Goal: Check status: Check status

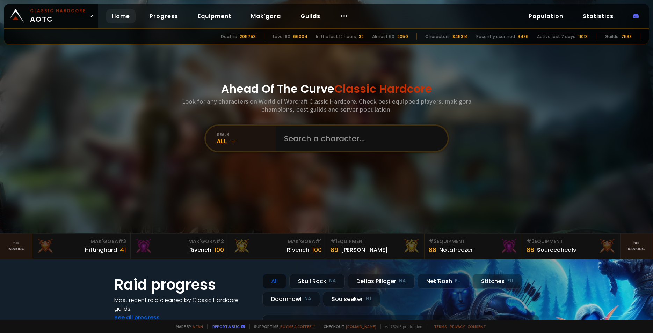
click at [235, 147] on div "realm All" at bounding box center [241, 138] width 70 height 25
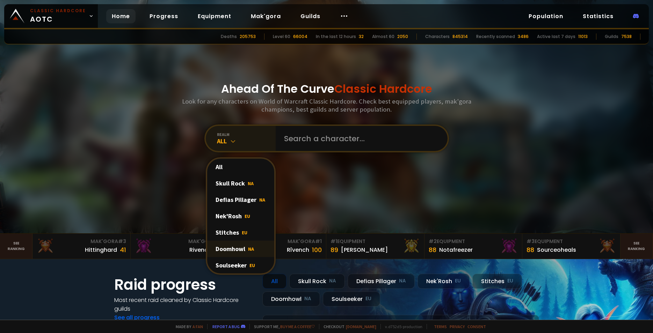
click at [234, 247] on div "Doomhowl NA" at bounding box center [240, 249] width 67 height 16
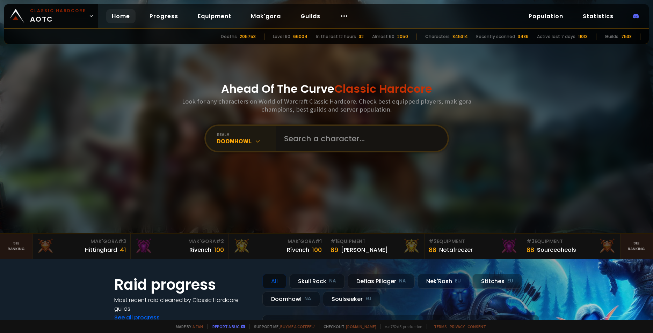
click at [313, 140] on input "text" at bounding box center [359, 138] width 159 height 25
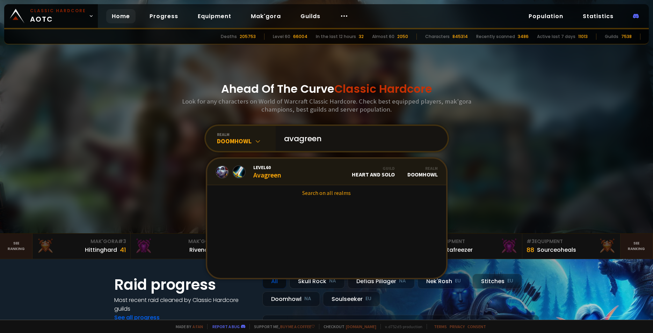
type input "avagreen"
click at [260, 178] on div "Level 60 Avagreen" at bounding box center [267, 171] width 28 height 15
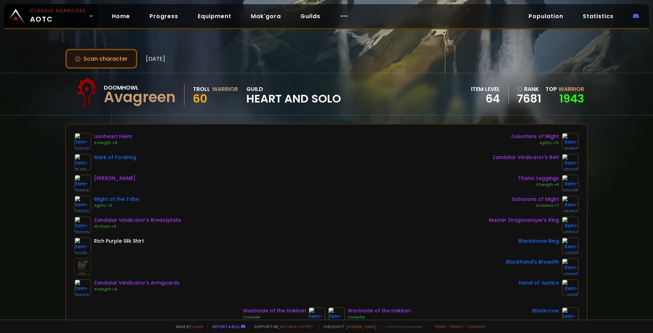
click at [97, 52] on button "Scan character" at bounding box center [101, 59] width 72 height 20
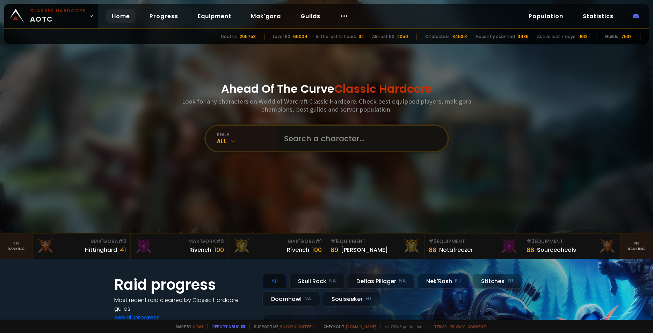
click at [322, 140] on input "text" at bounding box center [359, 138] width 159 height 25
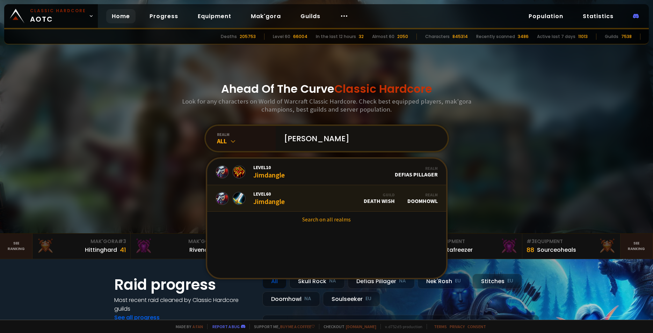
type input "[PERSON_NAME]"
click at [284, 203] on link "Level 60 Jimdangle Guild Death Wish Realm Doomhowl" at bounding box center [326, 198] width 239 height 27
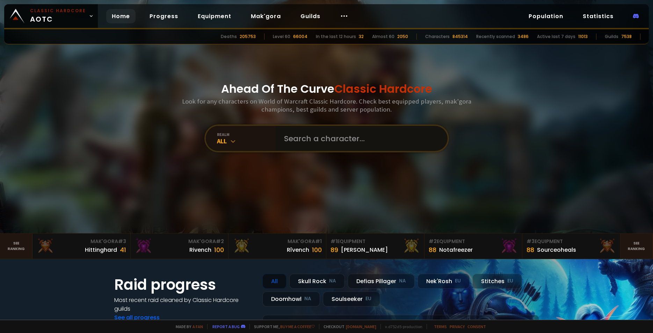
click at [323, 136] on input "text" at bounding box center [359, 138] width 159 height 25
drag, startPoint x: 296, startPoint y: 141, endPoint x: 292, endPoint y: 143, distance: 4.2
click at [292, 143] on input "text" at bounding box center [359, 138] width 159 height 25
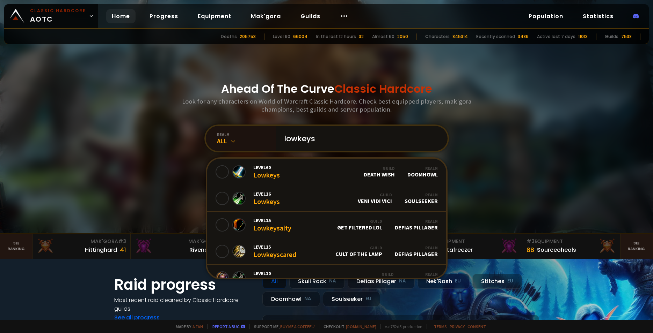
type input "lowkeys"
click at [256, 164] on link "Level 60 Lowkeys Guild Death Wish Realm Doomhowl" at bounding box center [326, 172] width 239 height 27
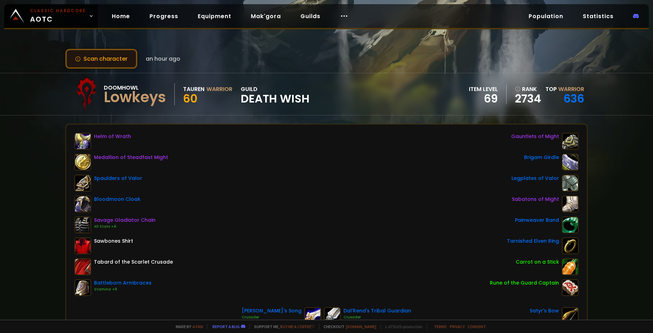
click at [110, 58] on button "Scan character" at bounding box center [101, 59] width 72 height 20
click at [110, 55] on button "Scan character" at bounding box center [101, 59] width 72 height 20
